Goal: Find specific page/section: Find specific page/section

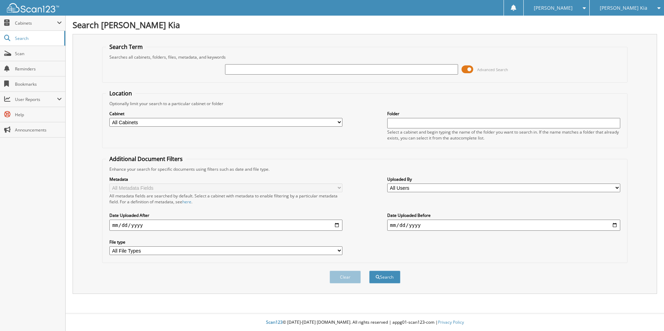
click at [289, 73] on input "text" at bounding box center [341, 69] width 233 height 10
type input "340039A"
click at [369, 271] on button "Search" at bounding box center [384, 277] width 31 height 13
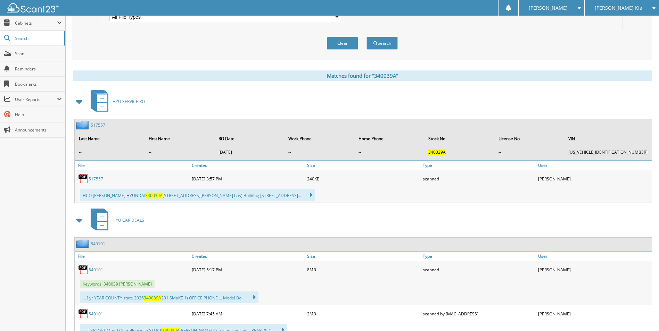
scroll to position [262, 0]
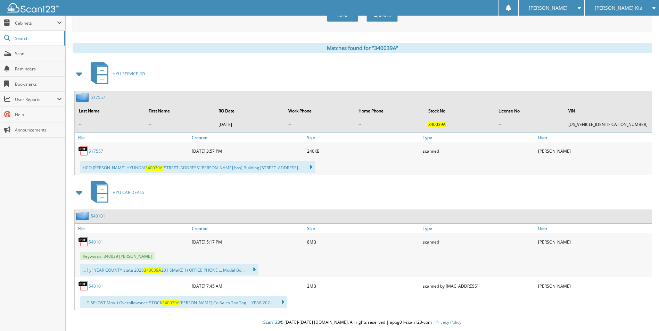
click at [132, 195] on span "HYU CAR DEALS" at bounding box center [129, 193] width 32 height 6
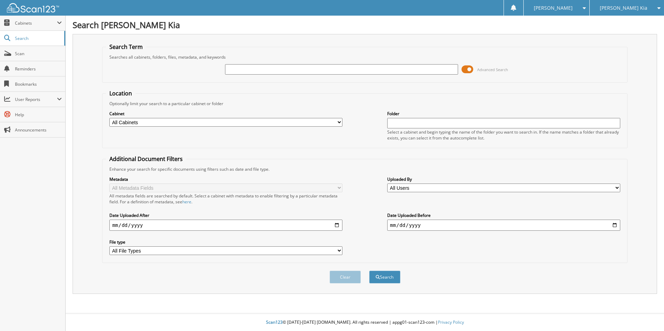
click at [258, 67] on input "text" at bounding box center [341, 69] width 233 height 10
type input "340039A"
click at [369, 271] on button "Search" at bounding box center [384, 277] width 31 height 13
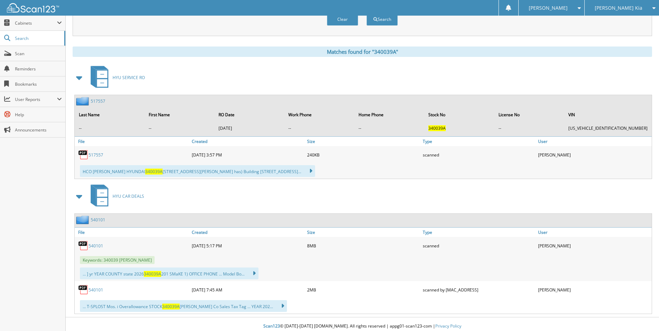
scroll to position [262, 0]
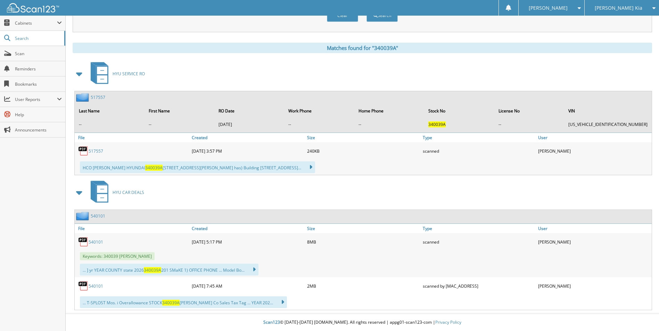
click at [137, 192] on span "HYU CAR DEALS" at bounding box center [129, 193] width 32 height 6
